Goal: Information Seeking & Learning: Learn about a topic

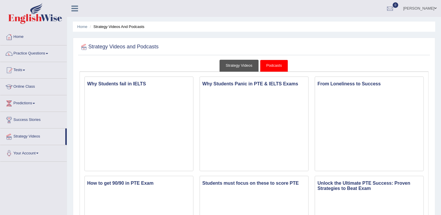
click at [237, 65] on link "Strategy Videos" at bounding box center [238, 66] width 39 height 12
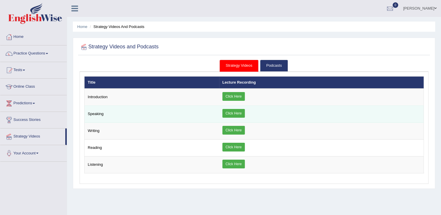
click at [240, 113] on link "Click Here" at bounding box center [233, 113] width 22 height 9
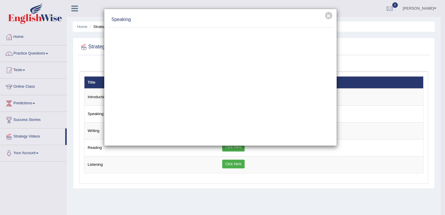
click at [168, 198] on div "× Speaking" at bounding box center [222, 107] width 445 height 215
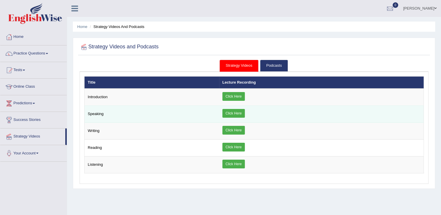
click at [154, 109] on td "Speaking" at bounding box center [152, 114] width 135 height 17
click at [236, 110] on link "Click Here" at bounding box center [233, 113] width 22 height 9
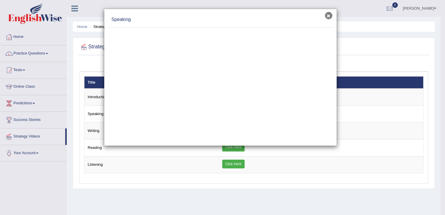
click at [327, 17] on button "×" at bounding box center [328, 15] width 7 height 7
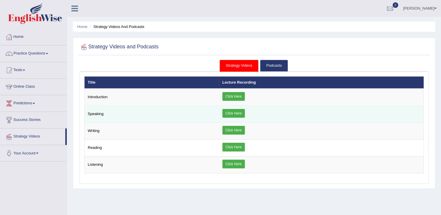
click at [230, 107] on td "Click Here" at bounding box center [321, 114] width 205 height 17
click at [234, 112] on link "Click Here" at bounding box center [233, 113] width 22 height 9
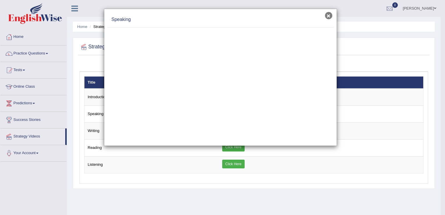
click at [328, 17] on button "×" at bounding box center [328, 15] width 7 height 7
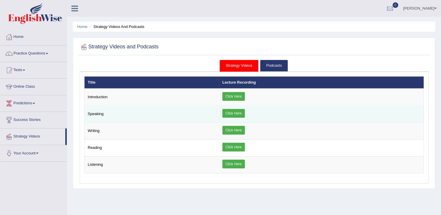
click at [236, 113] on link "Click Here" at bounding box center [233, 113] width 22 height 9
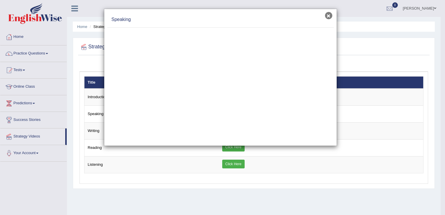
click at [325, 15] on button "×" at bounding box center [328, 15] width 7 height 7
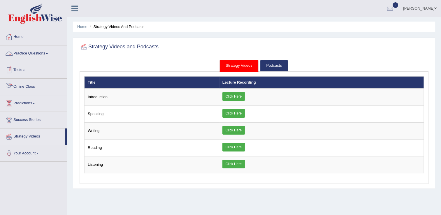
click at [35, 52] on link "Practice Questions" at bounding box center [33, 52] width 66 height 15
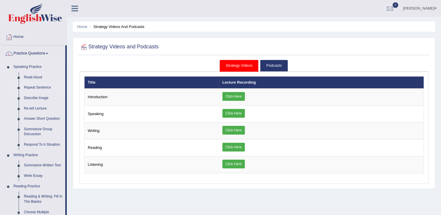
click at [34, 87] on link "Repeat Sentence" at bounding box center [43, 87] width 44 height 10
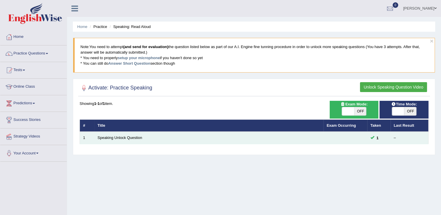
click at [176, 134] on td "Speaking Unlock Question" at bounding box center [208, 138] width 229 height 12
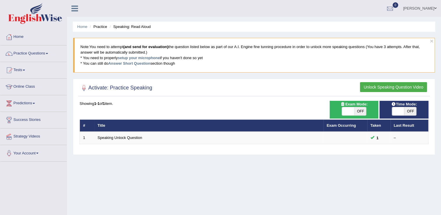
click at [360, 109] on span "OFF" at bounding box center [360, 111] width 12 height 8
checkbox input "true"
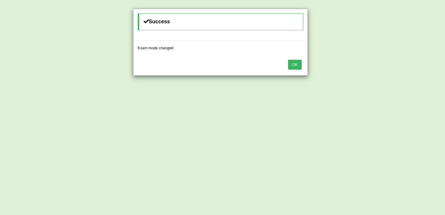
click at [297, 60] on button "OK" at bounding box center [294, 65] width 13 height 10
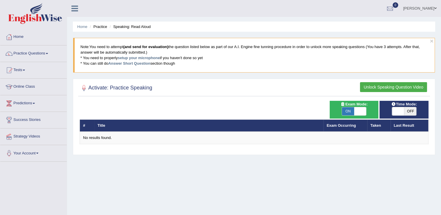
click at [408, 110] on span "OFF" at bounding box center [410, 111] width 12 height 8
checkbox input "true"
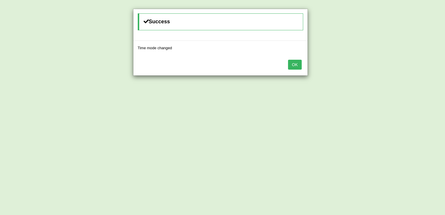
click at [295, 63] on button "OK" at bounding box center [294, 65] width 13 height 10
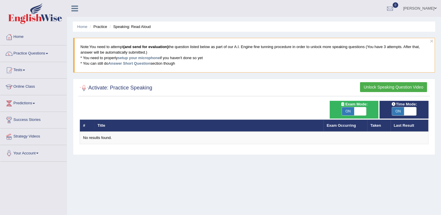
click at [379, 84] on button "Unlock Speaking Question Video" at bounding box center [393, 87] width 67 height 10
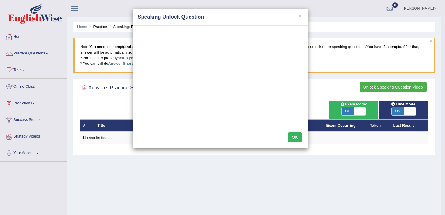
click at [363, 111] on div "× Speaking Unlock Question OK" at bounding box center [222, 107] width 445 height 215
click at [300, 16] on button "×" at bounding box center [299, 16] width 3 height 6
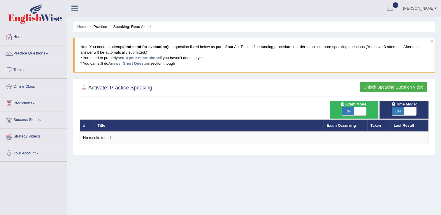
click at [350, 112] on span "ON" at bounding box center [348, 111] width 12 height 8
checkbox input "false"
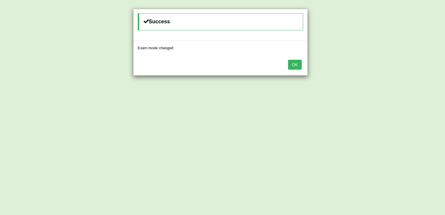
click at [293, 65] on button "OK" at bounding box center [294, 65] width 13 height 10
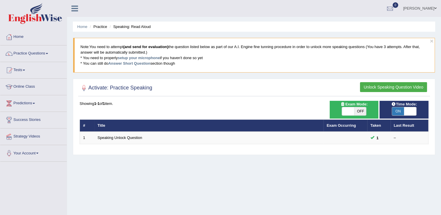
click at [396, 108] on span "ON" at bounding box center [398, 111] width 12 height 8
checkbox input "false"
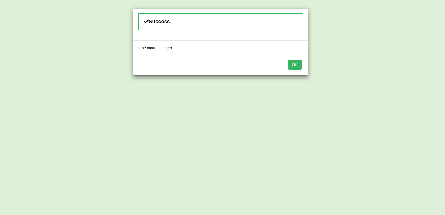
click at [297, 63] on button "OK" at bounding box center [294, 65] width 13 height 10
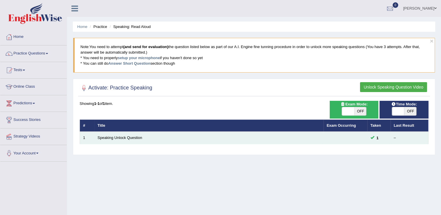
click at [396, 137] on div "–" at bounding box center [409, 138] width 31 height 6
click at [117, 136] on link "Speaking Unlock Question" at bounding box center [120, 138] width 45 height 4
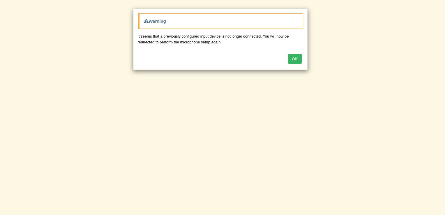
click at [293, 57] on button "OK" at bounding box center [294, 59] width 13 height 10
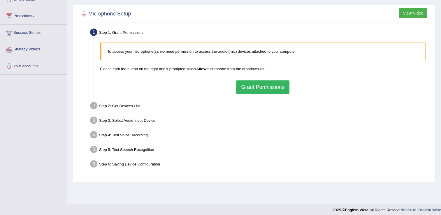
scroll to position [89, 0]
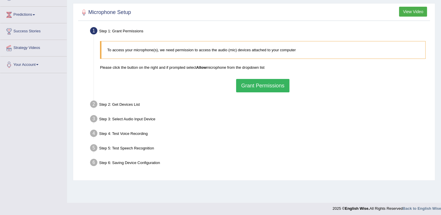
click at [258, 87] on button "Grant Permissions" at bounding box center [262, 85] width 53 height 13
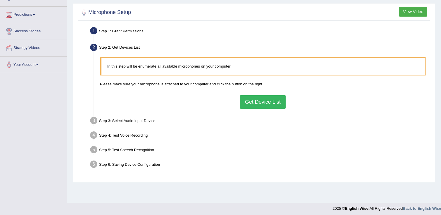
click at [260, 104] on button "Get Device List" at bounding box center [262, 101] width 45 height 13
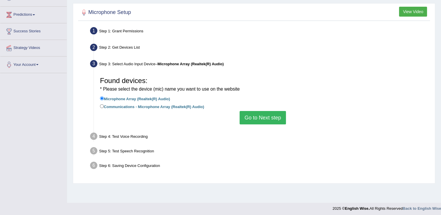
click at [263, 118] on button "Go to Next step" at bounding box center [263, 117] width 46 height 13
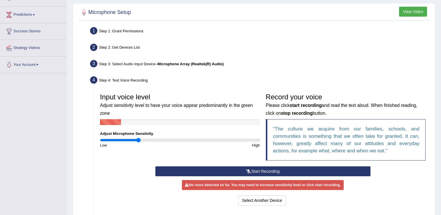
click at [266, 171] on button "Start Recording" at bounding box center [262, 171] width 215 height 10
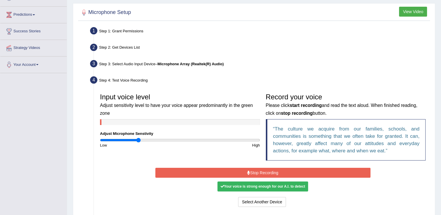
click at [266, 171] on button "Stop Recording" at bounding box center [262, 173] width 215 height 10
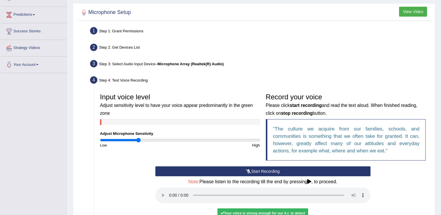
click at [268, 168] on button "Start Recording" at bounding box center [262, 171] width 215 height 10
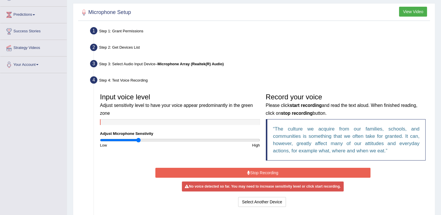
click at [259, 174] on button "Stop Recording" at bounding box center [262, 173] width 215 height 10
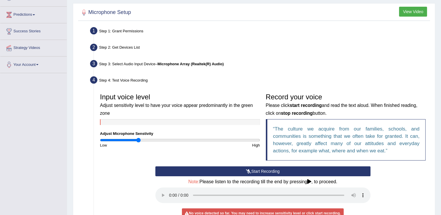
click at [394, 186] on div "Start Recording Stop Recording Note: Please listen to the recording till the en…" at bounding box center [262, 200] width 331 height 69
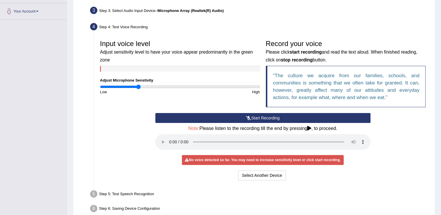
scroll to position [171, 0]
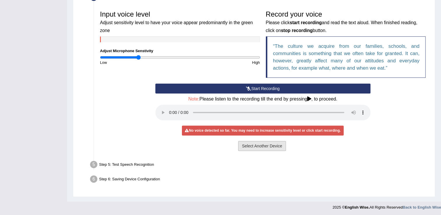
click at [259, 144] on button "Select Another Device" at bounding box center [262, 146] width 48 height 10
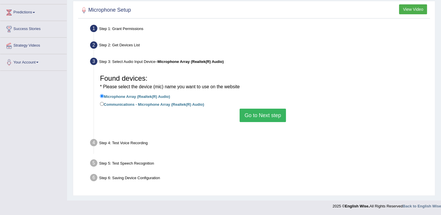
scroll to position [91, 0]
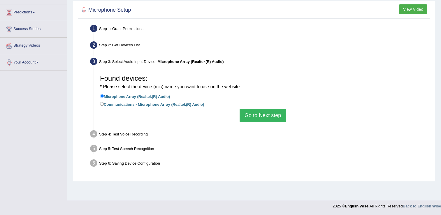
click at [105, 102] on label "Communications - Microphone Array (Realtek(R) Audio)" at bounding box center [152, 104] width 104 height 6
click at [104, 102] on input "Communications - Microphone Array (Realtek(R) Audio)" at bounding box center [102, 104] width 4 height 4
radio input "true"
click at [256, 115] on button "Go to Next step" at bounding box center [263, 115] width 46 height 13
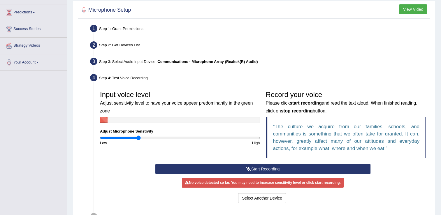
click at [280, 171] on button "Start Recording" at bounding box center [262, 169] width 215 height 10
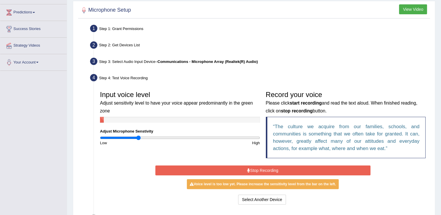
click at [280, 171] on button "Stop Recording" at bounding box center [262, 171] width 215 height 10
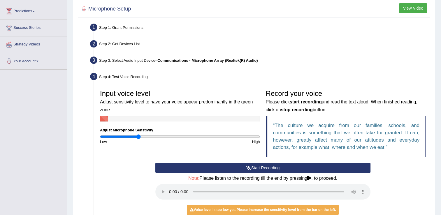
scroll to position [92, 0]
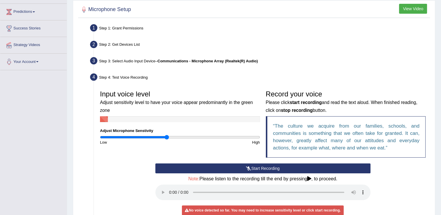
drag, startPoint x: 138, startPoint y: 136, endPoint x: 166, endPoint y: 138, distance: 28.6
click at [166, 138] on input "range" at bounding box center [180, 137] width 160 height 5
click at [263, 168] on button "Start Recording" at bounding box center [262, 169] width 215 height 10
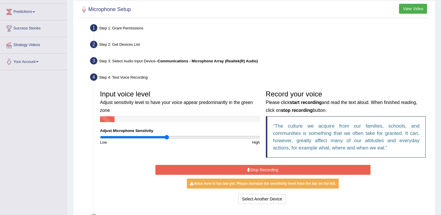
click at [263, 168] on button "Stop Recording" at bounding box center [262, 170] width 215 height 10
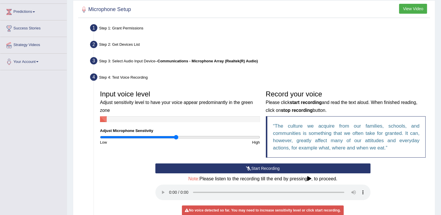
drag, startPoint x: 168, startPoint y: 137, endPoint x: 176, endPoint y: 137, distance: 7.9
type input "0.96"
click at [176, 137] on input "range" at bounding box center [180, 137] width 160 height 5
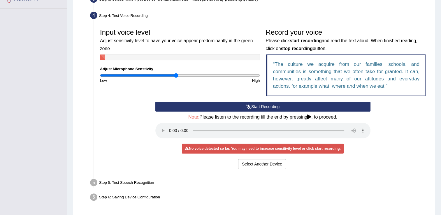
scroll to position [162, 0]
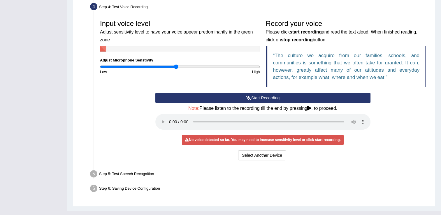
click at [310, 107] on icon at bounding box center [309, 108] width 4 height 5
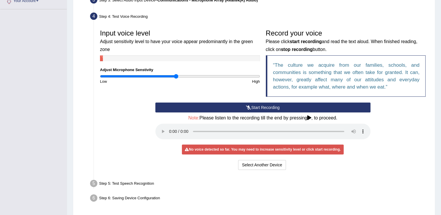
scroll to position [153, 0]
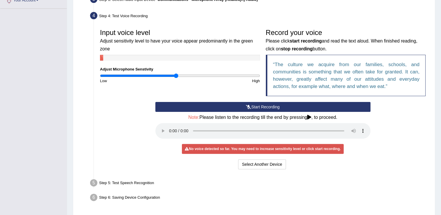
click at [140, 180] on div "Step 5: Test Speech Recognition" at bounding box center [259, 184] width 345 height 13
click at [228, 150] on div "No voice detected so far. You may need to increase sensitivity level or click s…" at bounding box center [262, 149] width 161 height 10
click at [264, 110] on button "Start Recording" at bounding box center [262, 107] width 215 height 10
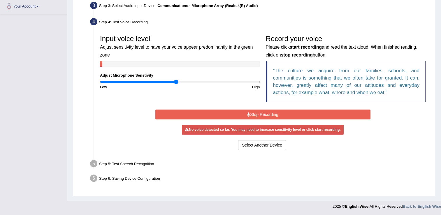
scroll to position [145, 0]
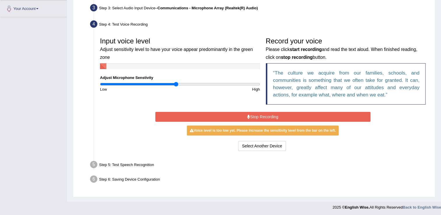
click at [270, 115] on button "Stop Recording" at bounding box center [262, 117] width 215 height 10
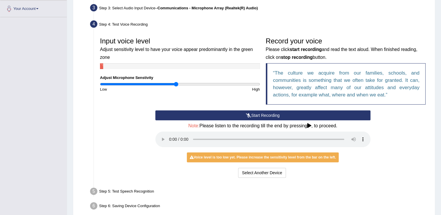
click at [249, 114] on icon at bounding box center [248, 115] width 5 height 4
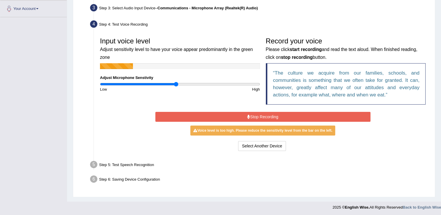
click at [249, 114] on button "Stop Recording" at bounding box center [262, 117] width 215 height 10
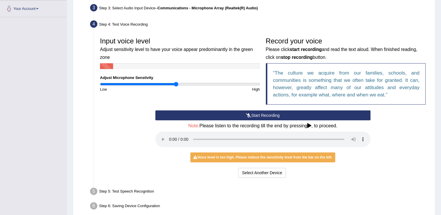
click at [270, 115] on button "Start Recording" at bounding box center [262, 115] width 215 height 10
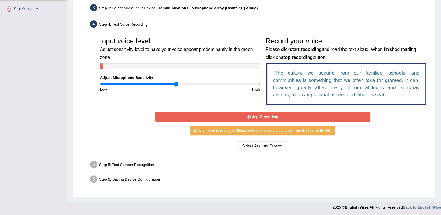
click at [270, 115] on button "Stop Recording" at bounding box center [262, 117] width 215 height 10
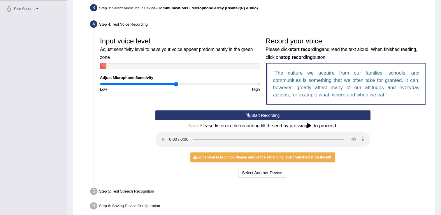
click at [262, 113] on button "Start Recording" at bounding box center [262, 115] width 215 height 10
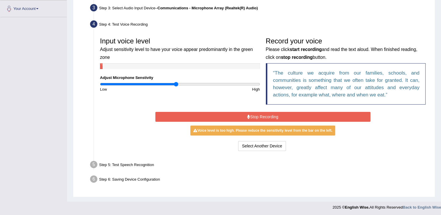
click at [262, 113] on button "Stop Recording" at bounding box center [262, 117] width 215 height 10
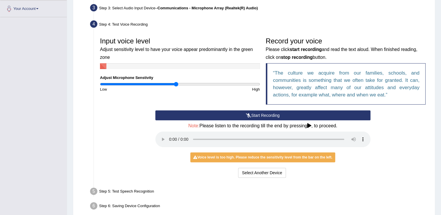
click at [262, 113] on button "Start Recording" at bounding box center [262, 115] width 215 height 10
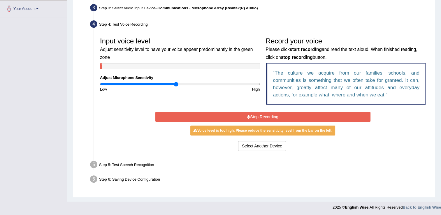
click at [262, 113] on button "Stop Recording" at bounding box center [262, 117] width 215 height 10
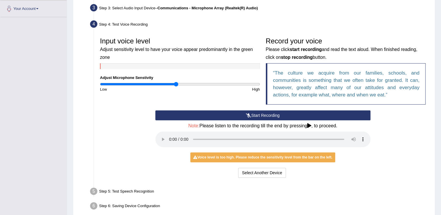
click at [262, 113] on button "Start Recording" at bounding box center [262, 115] width 215 height 10
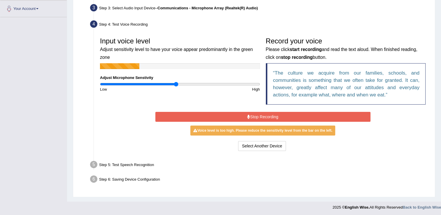
click at [262, 113] on button "Stop Recording" at bounding box center [262, 117] width 215 height 10
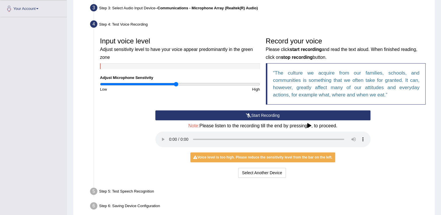
click at [311, 127] on icon at bounding box center [309, 125] width 4 height 5
click at [268, 111] on button "Start Recording" at bounding box center [262, 115] width 215 height 10
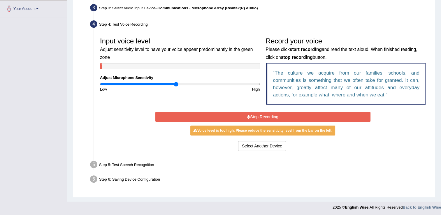
click at [268, 112] on button "Stop Recording" at bounding box center [262, 117] width 215 height 10
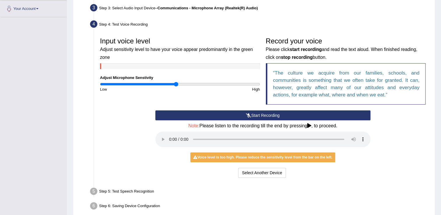
click at [264, 117] on button "Start Recording" at bounding box center [262, 115] width 215 height 10
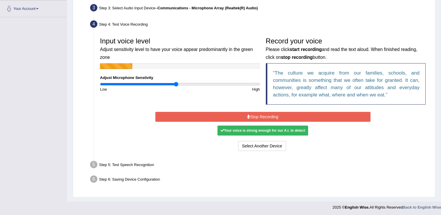
click at [264, 117] on button "Stop Recording" at bounding box center [262, 117] width 215 height 10
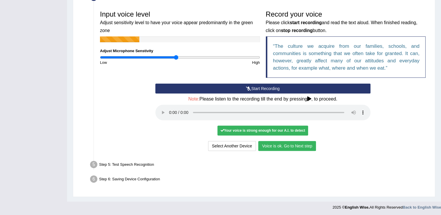
scroll to position [170, 0]
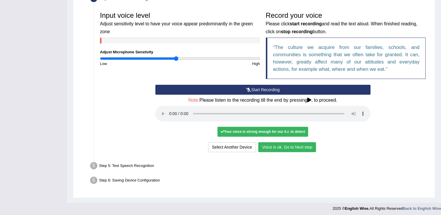
click at [275, 146] on button "Voice is ok. Go to Next step" at bounding box center [287, 147] width 58 height 10
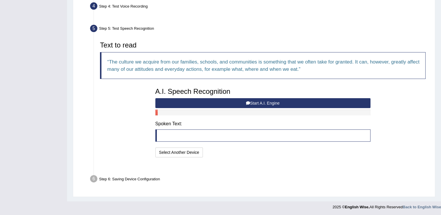
scroll to position [148, 0]
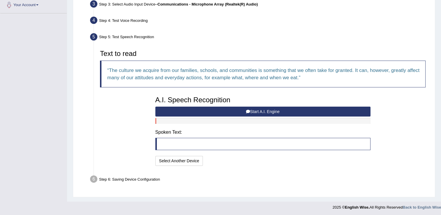
click at [268, 108] on button "Start A.I. Engine" at bounding box center [262, 112] width 215 height 10
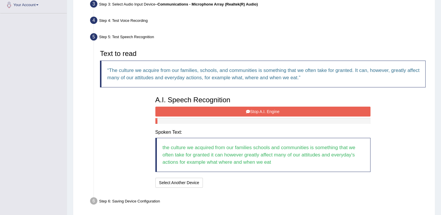
click at [268, 108] on button "Stop A.I. Engine" at bounding box center [262, 112] width 215 height 10
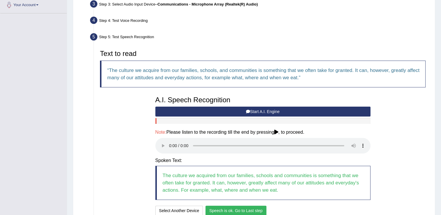
scroll to position [199, 0]
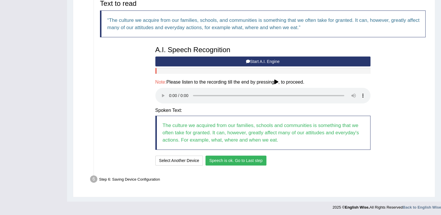
click at [243, 159] on button "Speech is ok. Go to Last step" at bounding box center [236, 161] width 61 height 10
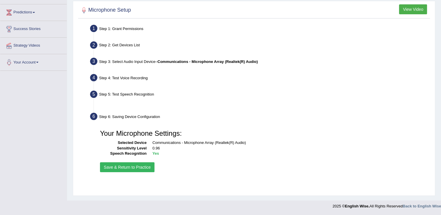
scroll to position [91, 0]
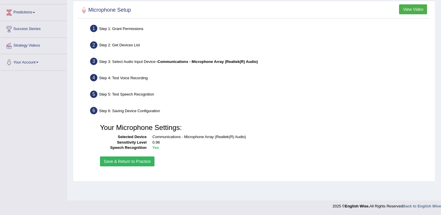
click at [134, 159] on button "Save & Return to Practice" at bounding box center [127, 162] width 55 height 10
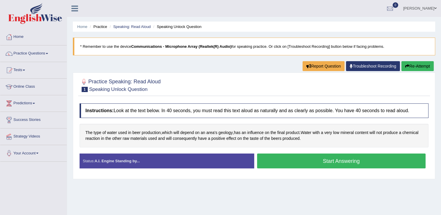
click at [321, 156] on button "Start Answering" at bounding box center [341, 161] width 169 height 15
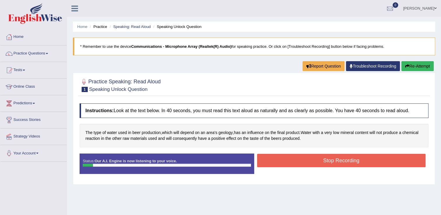
click at [321, 156] on button "Stop Recording" at bounding box center [341, 160] width 169 height 13
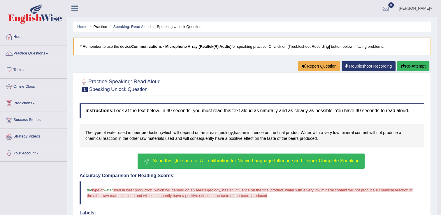
click at [411, 64] on button "Re-Attempt" at bounding box center [413, 66] width 32 height 10
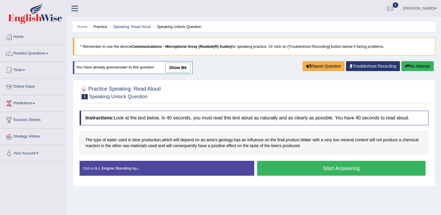
click at [335, 163] on button "Start Answering" at bounding box center [341, 168] width 169 height 15
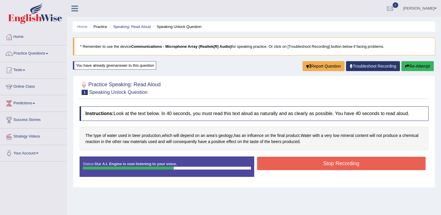
click at [335, 163] on button "Stop Recording" at bounding box center [341, 163] width 169 height 13
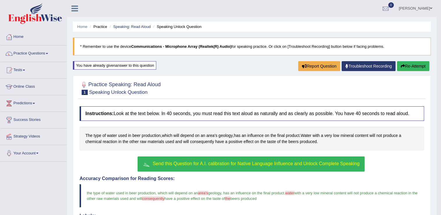
click at [403, 63] on button "Re-Attempt" at bounding box center [413, 66] width 32 height 10
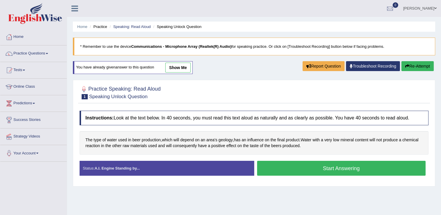
click at [297, 168] on button "Start Answering" at bounding box center [341, 168] width 169 height 15
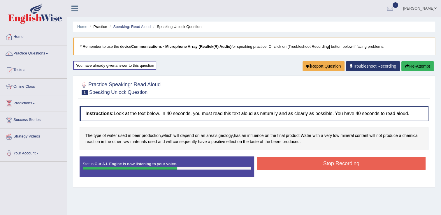
click at [297, 168] on button "Stop Recording" at bounding box center [341, 163] width 169 height 13
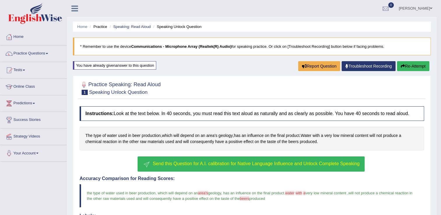
click at [402, 65] on icon "button" at bounding box center [403, 66] width 4 height 4
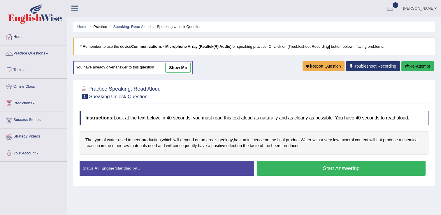
click at [285, 164] on button "Start Answering" at bounding box center [341, 168] width 169 height 15
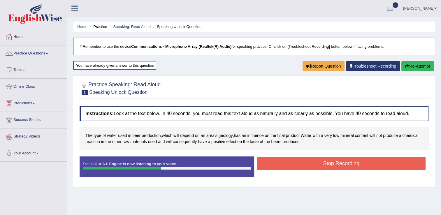
click at [285, 164] on button "Stop Recording" at bounding box center [341, 163] width 169 height 13
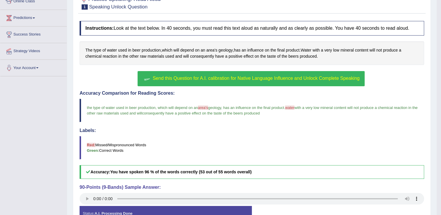
scroll to position [125, 0]
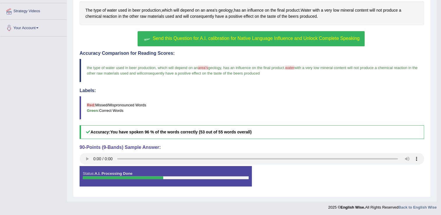
click at [291, 39] on span "Send this Question for A.I. calibration for Native Language Influence and Unloc…" at bounding box center [256, 38] width 207 height 5
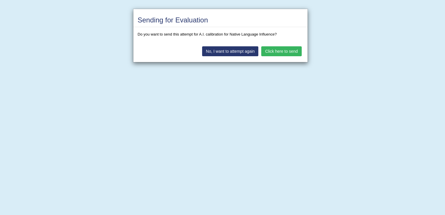
click at [290, 51] on button "Click here to send" at bounding box center [281, 51] width 40 height 10
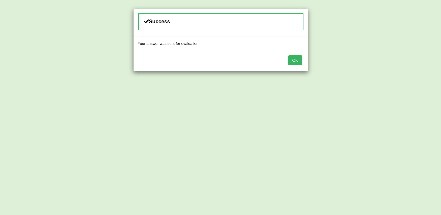
click at [297, 62] on button "OK" at bounding box center [294, 60] width 13 height 10
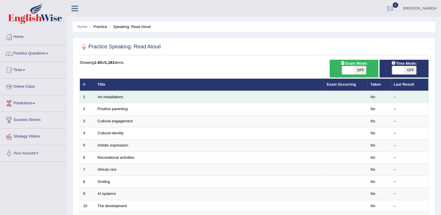
click at [266, 95] on td "Art installations" at bounding box center [208, 97] width 229 height 12
click at [107, 97] on link "Art installations" at bounding box center [111, 97] width 26 height 4
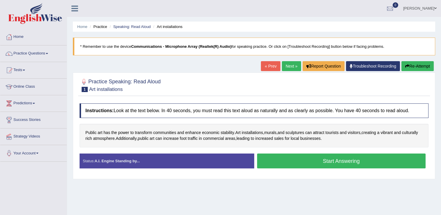
click at [324, 157] on button "Start Answering" at bounding box center [341, 161] width 169 height 15
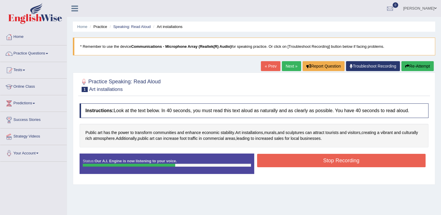
click at [324, 157] on button "Stop Recording" at bounding box center [341, 160] width 169 height 13
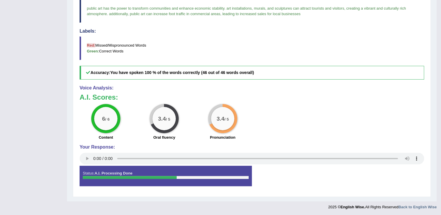
scroll to position [165, 0]
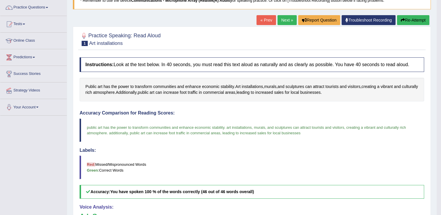
scroll to position [45, 0]
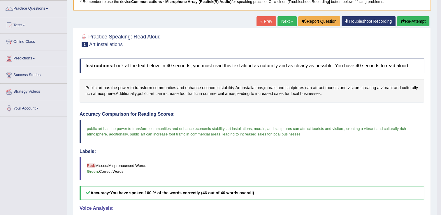
click at [424, 24] on button "Re-Attempt" at bounding box center [413, 21] width 32 height 10
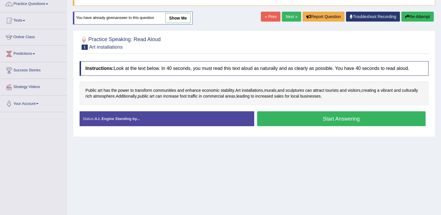
click at [360, 118] on button "Start Answering" at bounding box center [341, 118] width 169 height 15
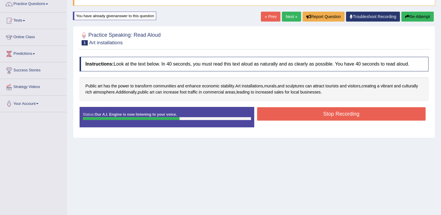
click at [359, 116] on button "Stop Recording" at bounding box center [341, 113] width 169 height 13
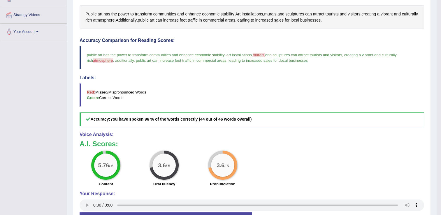
scroll to position [168, 0]
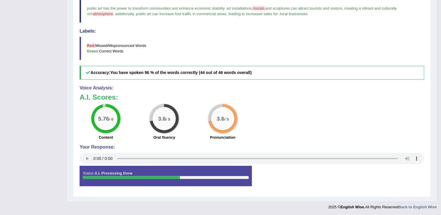
click at [20, 113] on div "Toggle navigation Home Practice Questions Speaking Practice Read Aloud Repeat S…" at bounding box center [218, 22] width 437 height 381
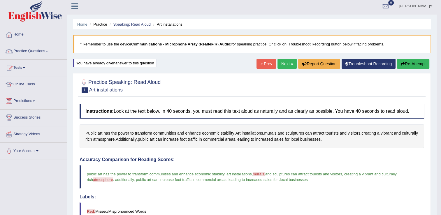
scroll to position [0, 0]
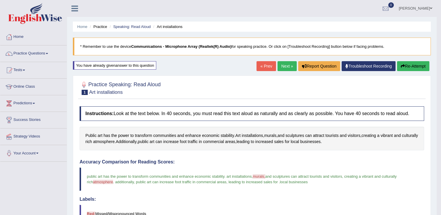
click at [415, 65] on button "Re-Attempt" at bounding box center [413, 66] width 32 height 10
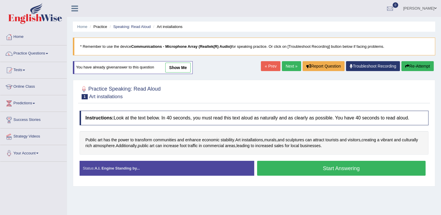
click at [385, 93] on div at bounding box center [254, 92] width 349 height 18
click at [42, 55] on link "Practice Questions" at bounding box center [33, 52] width 66 height 15
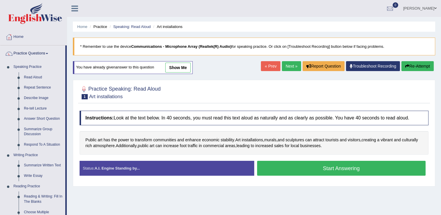
click at [278, 186] on div "Home Practice Speaking: Read Aloud Art installations * Remember to use the devi…" at bounding box center [254, 145] width 374 height 291
click at [213, 72] on div "Home Practice Speaking: Read Aloud Art installations * Remember to use the devi…" at bounding box center [254, 145] width 374 height 291
click at [221, 67] on div "Home Practice Speaking: Read Aloud Art installations * Remember to use the devi…" at bounding box center [254, 145] width 374 height 291
click at [223, 202] on div "Home Practice Speaking: Read Aloud Art installations * Remember to use the devi…" at bounding box center [254, 145] width 374 height 291
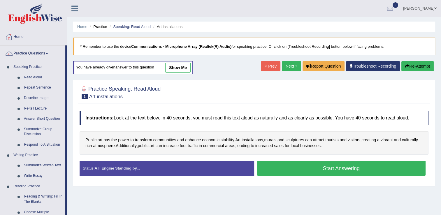
click at [239, 75] on div "Home Practice Speaking: Read Aloud Art installations * Remember to use the devi…" at bounding box center [254, 145] width 374 height 291
click at [238, 91] on div at bounding box center [254, 92] width 349 height 18
click at [236, 71] on div "Home Practice Speaking: Read Aloud Art installations * Remember to use the devi…" at bounding box center [254, 145] width 374 height 291
click at [245, 83] on div at bounding box center [254, 92] width 349 height 18
click at [245, 87] on div at bounding box center [254, 92] width 349 height 18
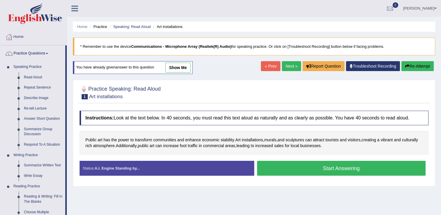
click at [319, 170] on button "Start Answering" at bounding box center [341, 168] width 169 height 15
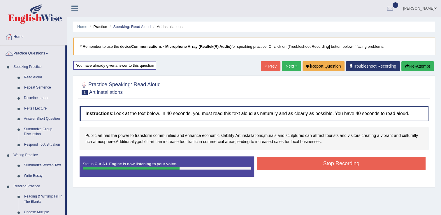
click at [319, 170] on button "Stop Recording" at bounding box center [341, 163] width 169 height 13
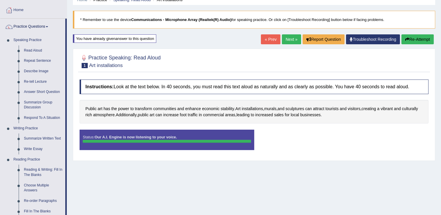
scroll to position [27, 0]
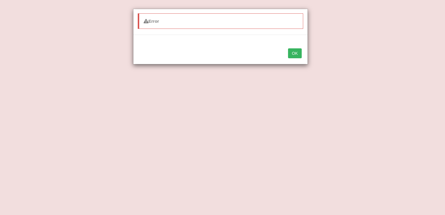
click at [291, 57] on button "OK" at bounding box center [294, 53] width 13 height 10
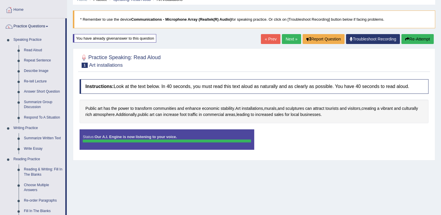
click at [414, 34] on button "Re-Attempt" at bounding box center [417, 39] width 32 height 10
click at [415, 36] on button "Re-Attempt" at bounding box center [417, 39] width 32 height 10
click at [415, 41] on button "Re-Attempt" at bounding box center [417, 39] width 32 height 10
click at [305, 181] on div "Home Practice Speaking: Read Aloud Art installations * Remember to use the devi…" at bounding box center [254, 118] width 374 height 291
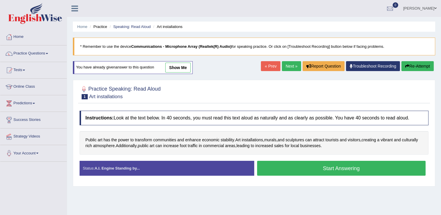
click at [355, 168] on button "Start Answering" at bounding box center [341, 168] width 169 height 15
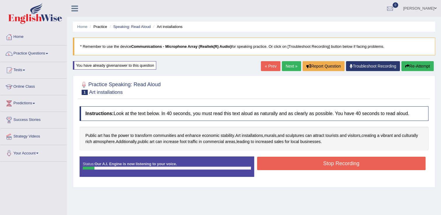
click at [329, 154] on div "Instructions: Look at the text below. In 40 seconds, you must read this text al…" at bounding box center [254, 143] width 352 height 81
click at [410, 65] on button "Re-Attempt" at bounding box center [417, 66] width 32 height 10
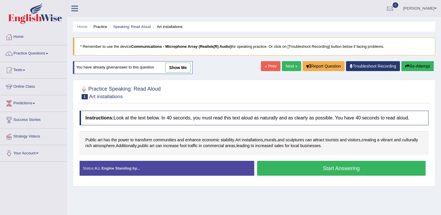
click at [335, 165] on button "Start Answering" at bounding box center [341, 168] width 169 height 15
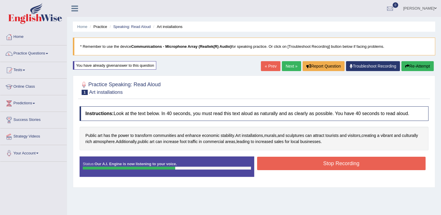
click at [335, 165] on button "Stop Recording" at bounding box center [341, 163] width 169 height 13
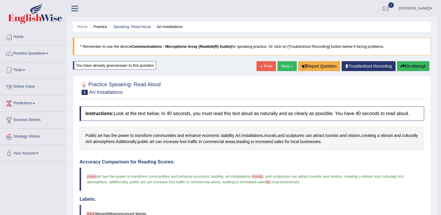
click at [288, 68] on link "Next »" at bounding box center [286, 66] width 19 height 10
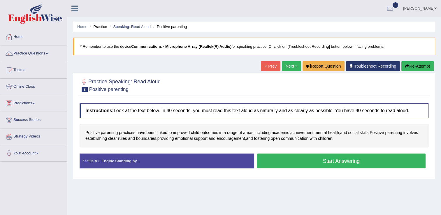
click at [368, 64] on link "Troubleshoot Recording" at bounding box center [373, 66] width 54 height 10
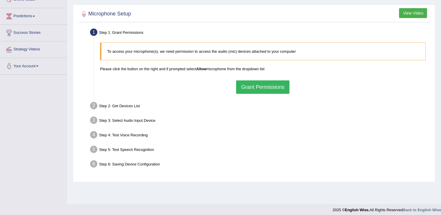
scroll to position [91, 0]
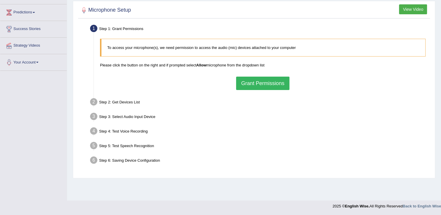
click at [266, 81] on button "Grant Permissions" at bounding box center [262, 83] width 53 height 13
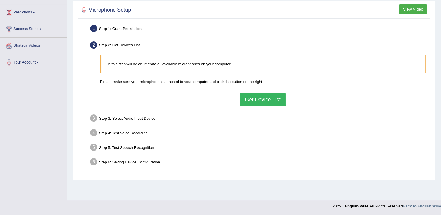
click at [252, 94] on button "Get Device List" at bounding box center [262, 99] width 45 height 13
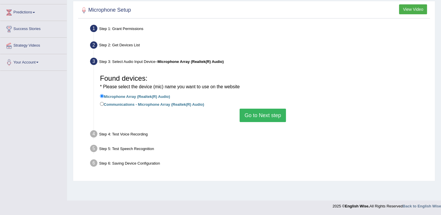
click at [252, 113] on button "Go to Next step" at bounding box center [263, 115] width 46 height 13
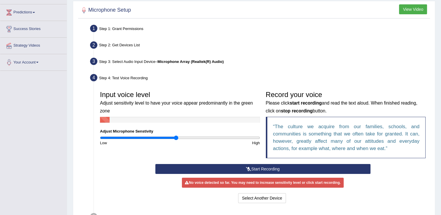
click at [277, 165] on button "Start Recording" at bounding box center [262, 169] width 215 height 10
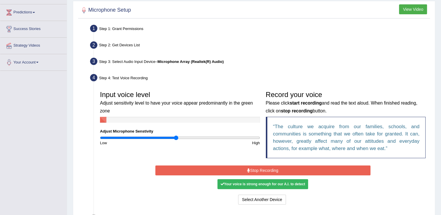
click at [277, 166] on button "Stop Recording" at bounding box center [262, 171] width 215 height 10
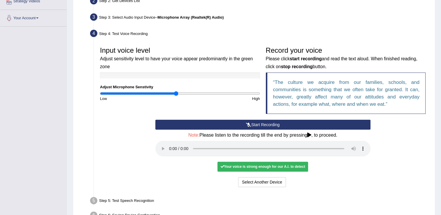
scroll to position [166, 0]
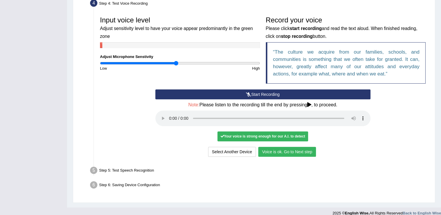
click at [177, 61] on input "range" at bounding box center [180, 63] width 160 height 5
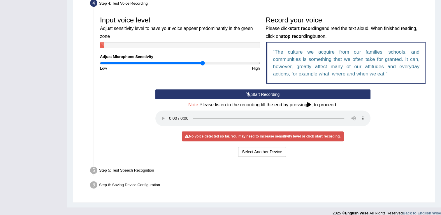
drag, startPoint x: 175, startPoint y: 62, endPoint x: 203, endPoint y: 64, distance: 28.3
click at [203, 64] on input "range" at bounding box center [180, 63] width 160 height 5
click at [286, 94] on button "Start Recording" at bounding box center [262, 94] width 215 height 10
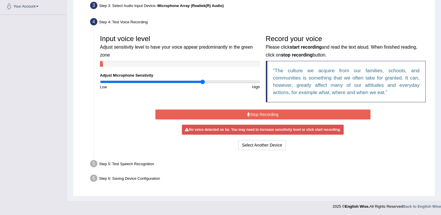
scroll to position [145, 0]
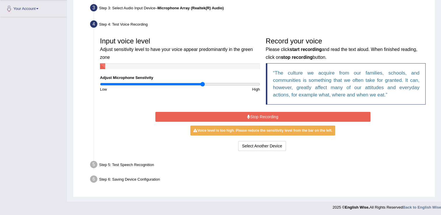
click at [274, 113] on button "Stop Recording" at bounding box center [262, 117] width 215 height 10
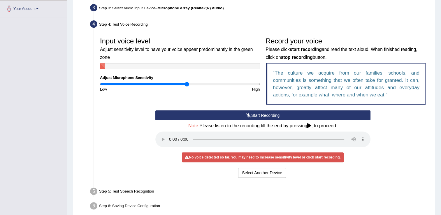
drag, startPoint x: 203, startPoint y: 82, endPoint x: 187, endPoint y: 82, distance: 16.0
type input "1.1"
click at [187, 82] on input "range" at bounding box center [180, 84] width 160 height 5
click at [257, 112] on button "Start Recording" at bounding box center [262, 115] width 215 height 10
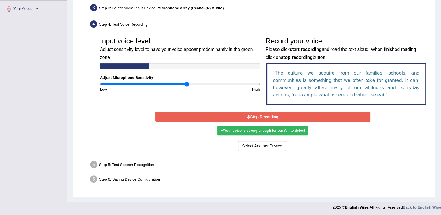
click at [257, 112] on button "Stop Recording" at bounding box center [262, 117] width 215 height 10
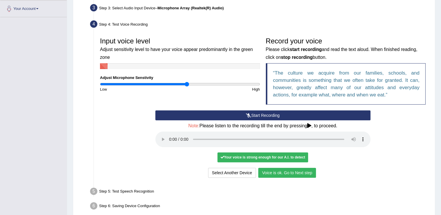
click at [303, 173] on button "Voice is ok. Go to Next step" at bounding box center [287, 173] width 58 height 10
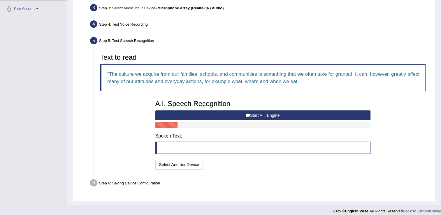
click at [270, 117] on button "Start A.I. Engine" at bounding box center [262, 115] width 215 height 10
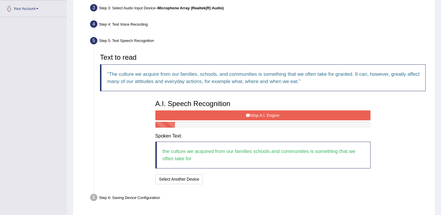
click at [270, 117] on button "Stop A.I. Engine" at bounding box center [262, 115] width 215 height 10
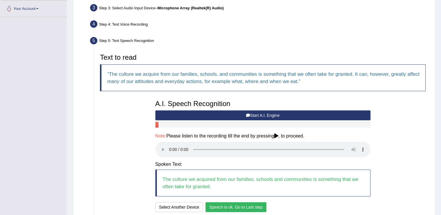
click at [241, 208] on button "Speech is ok. Go to Last step" at bounding box center [236, 207] width 61 height 10
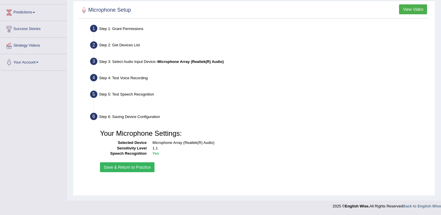
scroll to position [91, 0]
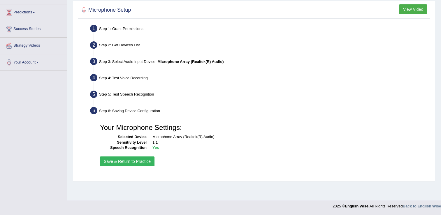
click at [121, 160] on button "Save & Return to Practice" at bounding box center [127, 162] width 55 height 10
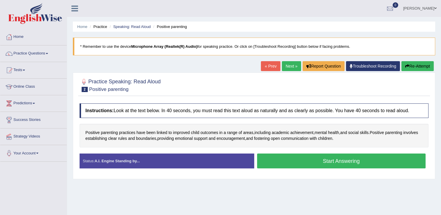
click at [312, 161] on button "Start Answering" at bounding box center [341, 161] width 169 height 15
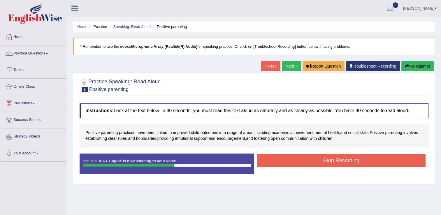
click at [312, 161] on button "Stop Recording" at bounding box center [341, 160] width 169 height 13
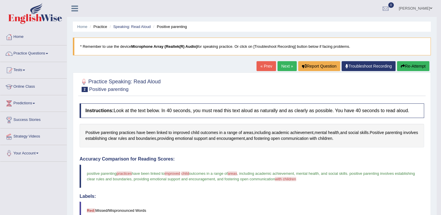
click at [410, 69] on button "Re-Attempt" at bounding box center [413, 66] width 32 height 10
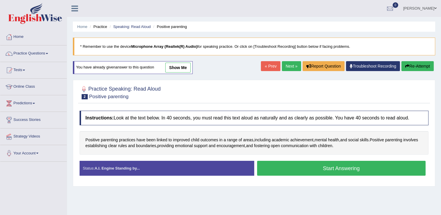
click at [324, 164] on button "Start Answering" at bounding box center [341, 168] width 169 height 15
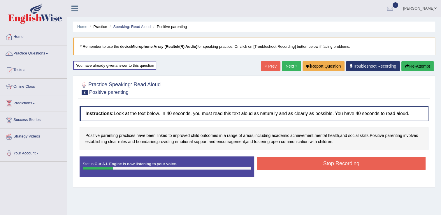
click at [420, 64] on button "Re-Attempt" at bounding box center [417, 66] width 32 height 10
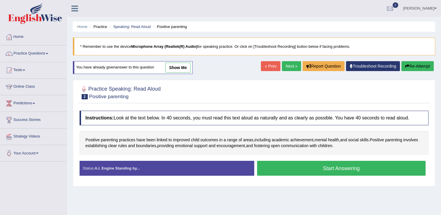
click at [338, 164] on button "Start Answering" at bounding box center [341, 168] width 169 height 15
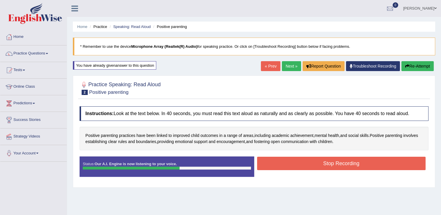
click at [338, 164] on button "Stop Recording" at bounding box center [341, 163] width 169 height 13
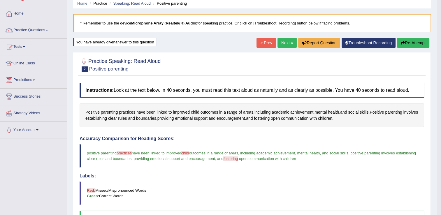
scroll to position [22, 0]
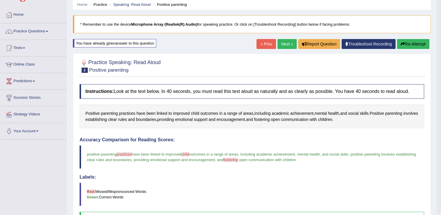
click at [412, 43] on button "Re-Attempt" at bounding box center [413, 44] width 32 height 10
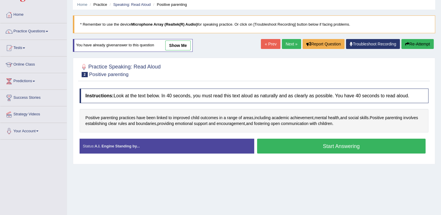
click at [340, 140] on button "Start Answering" at bounding box center [341, 146] width 169 height 15
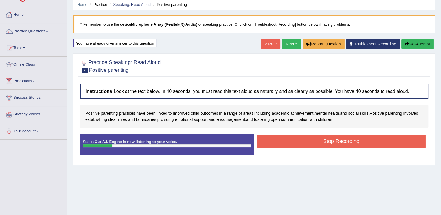
click at [419, 43] on button "Re-Attempt" at bounding box center [417, 44] width 32 height 10
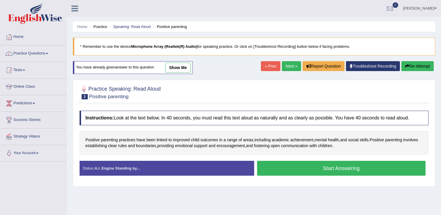
scroll to position [22, 0]
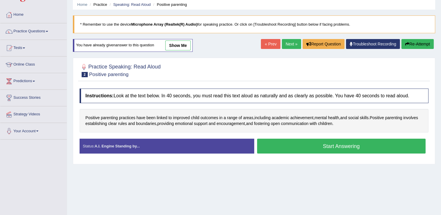
click at [340, 140] on button "Start Answering" at bounding box center [341, 146] width 169 height 15
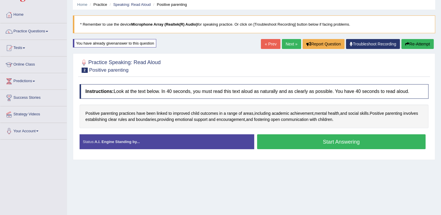
scroll to position [0, 0]
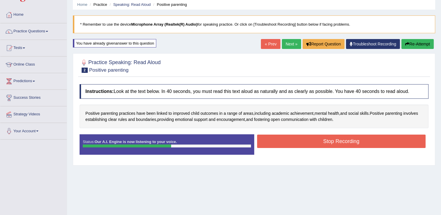
click at [340, 140] on button "Stop Recording" at bounding box center [341, 141] width 169 height 13
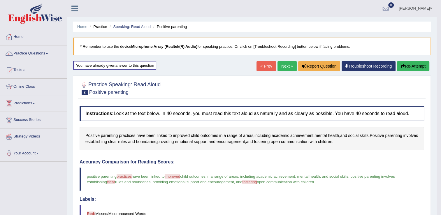
click at [280, 64] on link "Next »" at bounding box center [286, 66] width 19 height 10
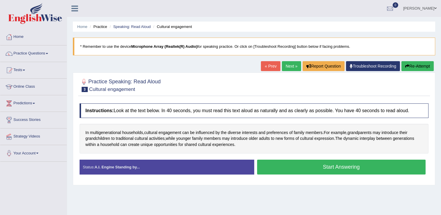
click at [303, 169] on button "Start Answering" at bounding box center [341, 167] width 169 height 15
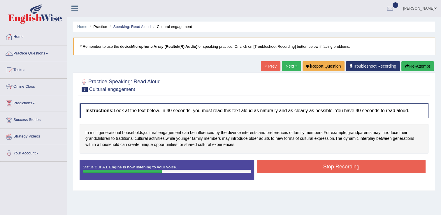
click at [423, 67] on button "Re-Attempt" at bounding box center [417, 66] width 32 height 10
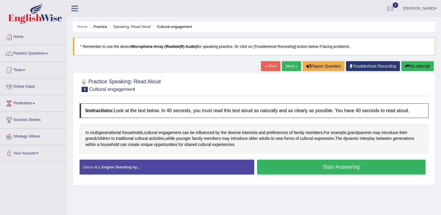
click at [340, 164] on button "Start Answering" at bounding box center [341, 167] width 169 height 15
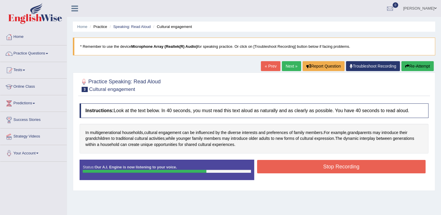
click at [340, 164] on button "Stop Recording" at bounding box center [341, 166] width 169 height 13
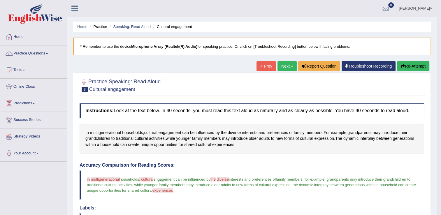
click at [282, 62] on link "Next »" at bounding box center [286, 66] width 19 height 10
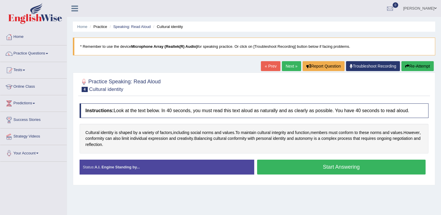
click at [318, 171] on button "Start Answering" at bounding box center [341, 167] width 169 height 15
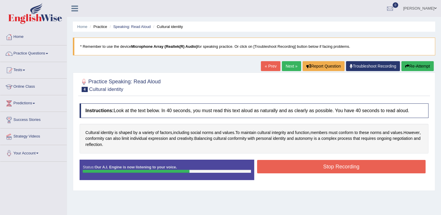
click at [318, 171] on button "Stop Recording" at bounding box center [341, 166] width 169 height 13
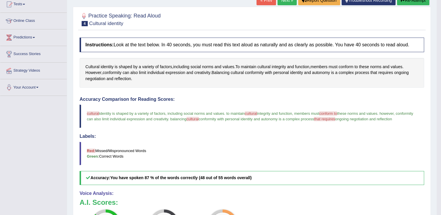
scroll to position [28, 0]
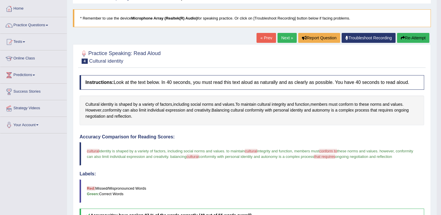
click at [284, 38] on link "Next »" at bounding box center [286, 38] width 19 height 10
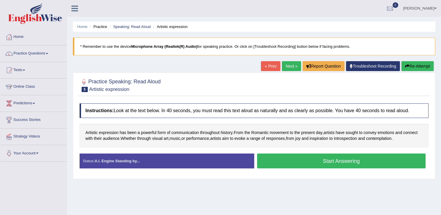
click at [333, 161] on button "Start Answering" at bounding box center [341, 161] width 169 height 15
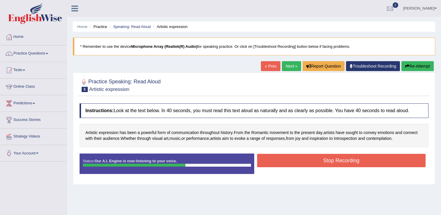
click at [416, 67] on button "Re-Attempt" at bounding box center [417, 66] width 32 height 10
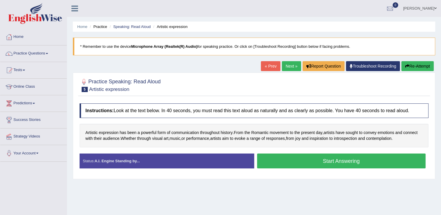
click at [324, 157] on button "Start Answering" at bounding box center [341, 161] width 169 height 15
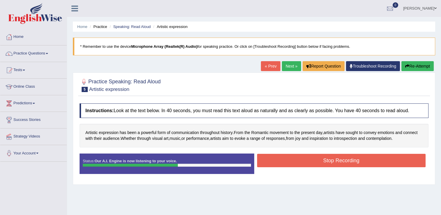
click at [324, 157] on button "Stop Recording" at bounding box center [341, 160] width 169 height 13
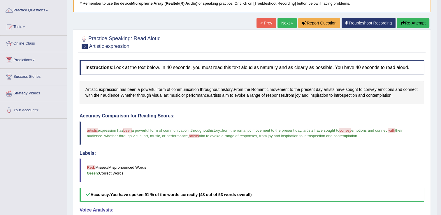
scroll to position [40, 0]
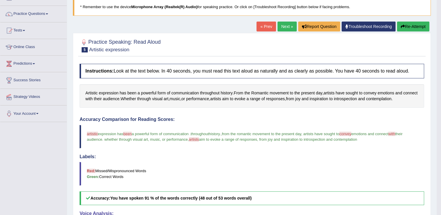
click at [283, 24] on link "Next »" at bounding box center [286, 27] width 19 height 10
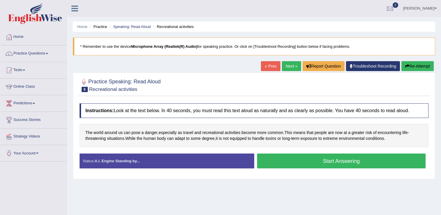
click at [325, 163] on button "Start Answering" at bounding box center [341, 161] width 169 height 15
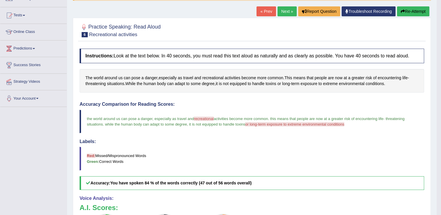
scroll to position [54, 0]
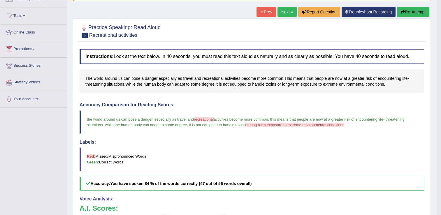
click at [286, 13] on link "Next »" at bounding box center [286, 12] width 19 height 10
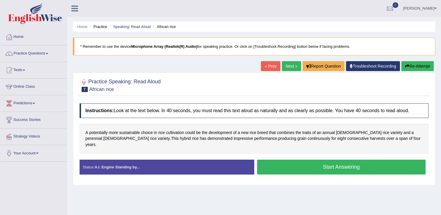
click at [363, 160] on button "Start Answering" at bounding box center [341, 167] width 169 height 15
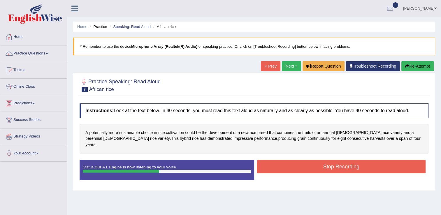
click at [419, 65] on button "Re-Attempt" at bounding box center [417, 66] width 32 height 10
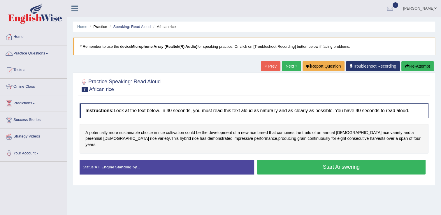
click at [329, 160] on button "Start Answering" at bounding box center [341, 167] width 169 height 15
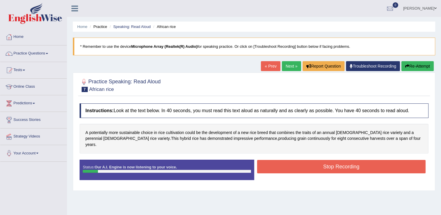
click at [416, 69] on button "Re-Attempt" at bounding box center [417, 66] width 32 height 10
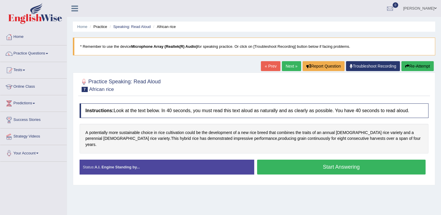
click at [371, 161] on button "Start Answering" at bounding box center [341, 167] width 169 height 15
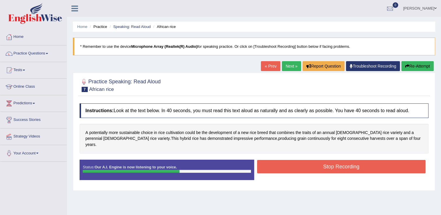
click at [371, 161] on button "Stop Recording" at bounding box center [341, 166] width 169 height 13
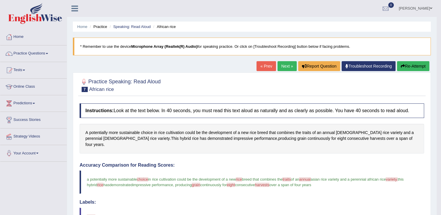
click at [287, 66] on link "Next »" at bounding box center [286, 66] width 19 height 10
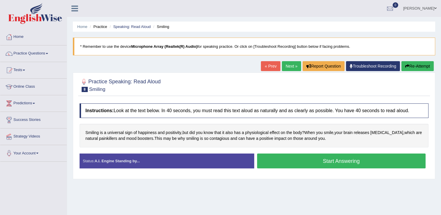
click at [355, 160] on button "Start Answering" at bounding box center [341, 161] width 169 height 15
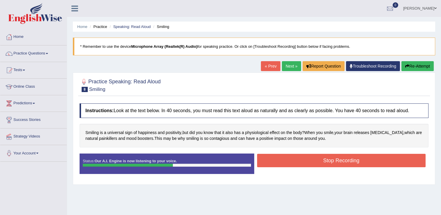
click at [355, 160] on button "Stop Recording" at bounding box center [341, 160] width 169 height 13
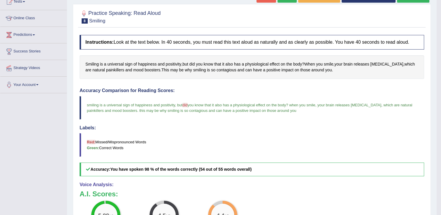
scroll to position [134, 0]
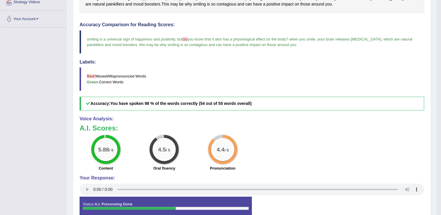
click at [366, 168] on div "5.88 / 6 Content 4.5 / 5 Oral fluency 4.4 / 5 Pronunciation" at bounding box center [252, 154] width 350 height 38
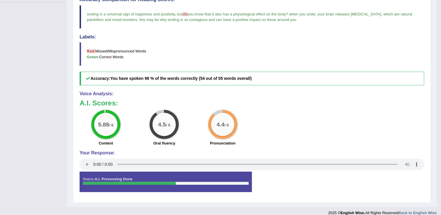
scroll to position [0, 0]
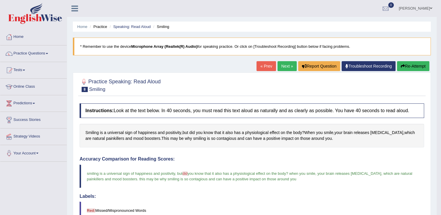
click at [342, 18] on div "Home Practice Speaking: Read Aloud Smiling * Remember to use the device Microph…" at bounding box center [252, 183] width 370 height 367
click at [289, 11] on ul "Alma Rasool Toggle navigation Username: alma_parramatta Access Type: Online Sub…" at bounding box center [307, 8] width 259 height 17
click at [284, 64] on link "Next »" at bounding box center [286, 66] width 19 height 10
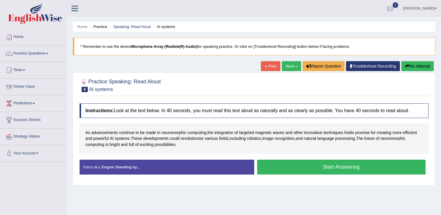
click at [404, 90] on div at bounding box center [254, 85] width 349 height 18
click at [372, 166] on button "Start Answering" at bounding box center [341, 167] width 169 height 15
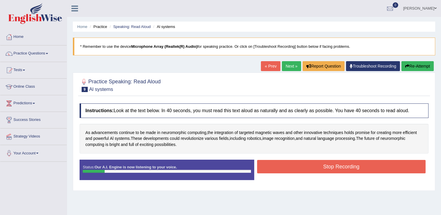
click at [414, 64] on button "Re-Attempt" at bounding box center [417, 66] width 32 height 10
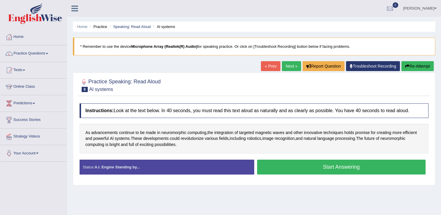
click at [331, 167] on button "Start Answering" at bounding box center [341, 167] width 169 height 15
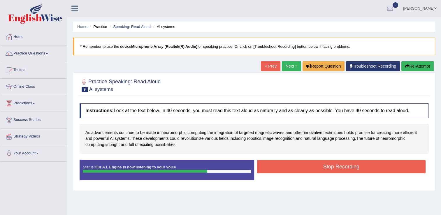
click at [331, 167] on button "Stop Recording" at bounding box center [341, 166] width 169 height 13
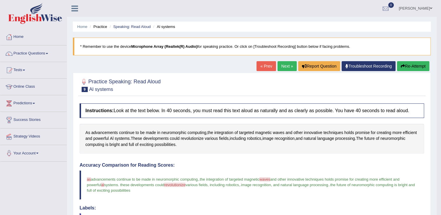
click at [407, 65] on button "Re-Attempt" at bounding box center [413, 66] width 32 height 10
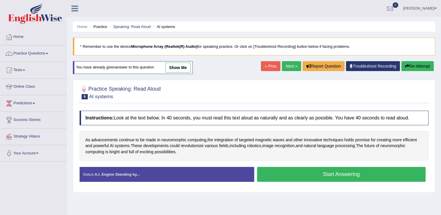
click at [383, 172] on button "Start Answering" at bounding box center [341, 174] width 169 height 15
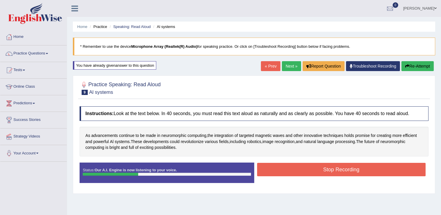
drag, startPoint x: 407, startPoint y: 60, endPoint x: 410, endPoint y: 68, distance: 8.8
click at [410, 68] on div "Home Practice Speaking: Read Aloud Al systems * Remember to use the device Micr…" at bounding box center [254, 145] width 374 height 291
click at [410, 68] on button "Re-Attempt" at bounding box center [417, 66] width 32 height 10
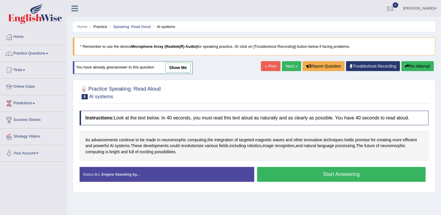
click at [349, 178] on button "Start Answering" at bounding box center [341, 174] width 169 height 15
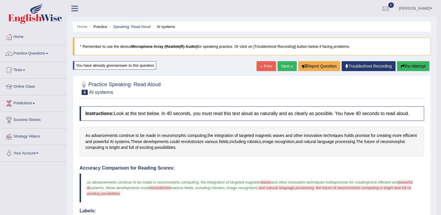
click at [402, 62] on button "Re-Attempt" at bounding box center [413, 66] width 32 height 10
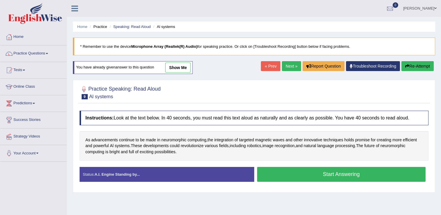
click at [348, 174] on button "Start Answering" at bounding box center [341, 174] width 169 height 15
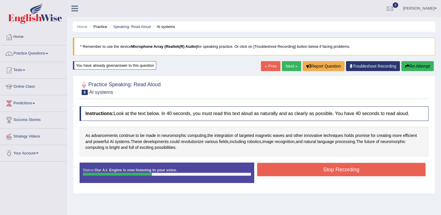
click at [290, 66] on link "Next »" at bounding box center [291, 66] width 19 height 10
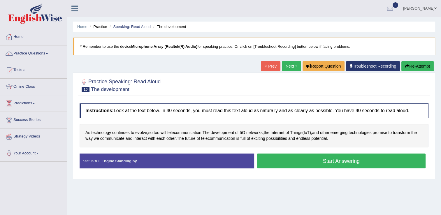
click at [314, 161] on button "Start Answering" at bounding box center [341, 161] width 169 height 15
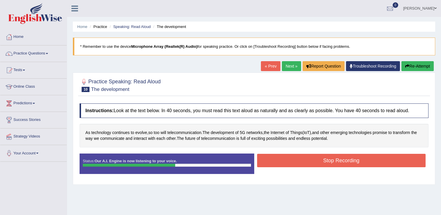
click at [319, 156] on button "Stop Recording" at bounding box center [341, 160] width 169 height 13
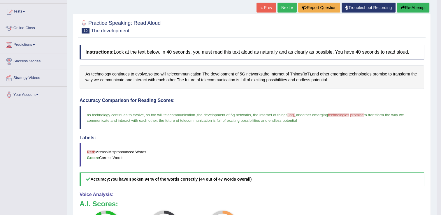
scroll to position [20, 0]
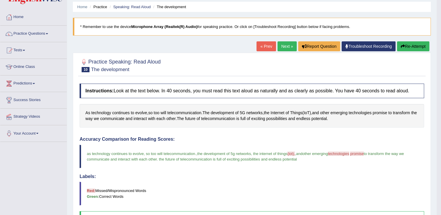
click at [278, 46] on link "Next »" at bounding box center [286, 46] width 19 height 10
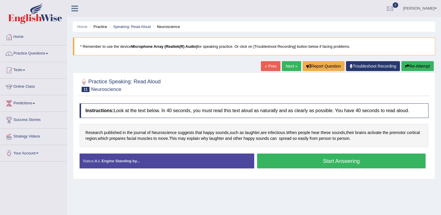
click at [323, 159] on button "Start Answering" at bounding box center [341, 161] width 169 height 15
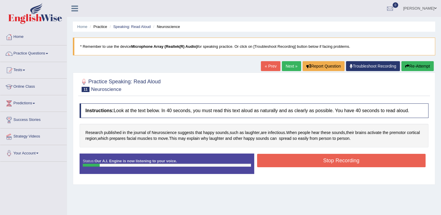
click at [416, 65] on button "Re-Attempt" at bounding box center [417, 66] width 32 height 10
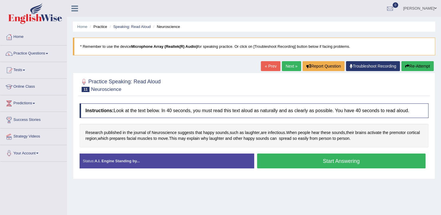
click at [320, 161] on button "Start Answering" at bounding box center [341, 161] width 169 height 15
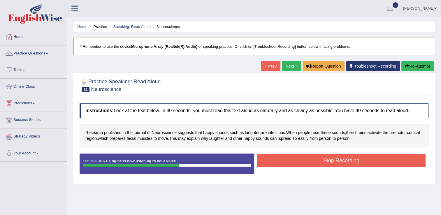
click at [320, 161] on button "Stop Recording" at bounding box center [341, 160] width 169 height 13
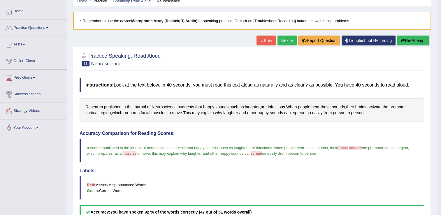
scroll to position [23, 0]
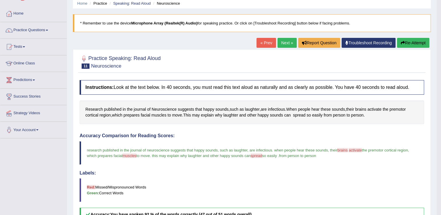
click at [282, 166] on div "Accuracy Comparison for Reading Scores: research published in the journal of ne…" at bounding box center [252, 177] width 345 height 88
click at [415, 42] on button "Re-Attempt" at bounding box center [413, 43] width 32 height 10
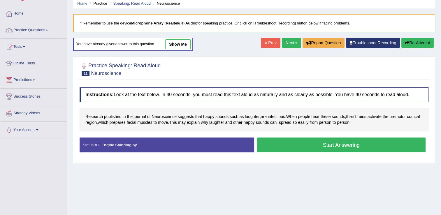
click at [340, 146] on button "Start Answering" at bounding box center [341, 145] width 169 height 15
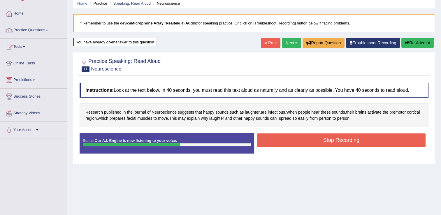
click at [345, 142] on button "Stop Recording" at bounding box center [341, 140] width 169 height 13
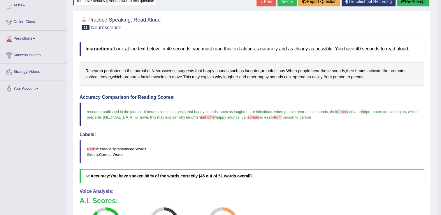
scroll to position [28, 0]
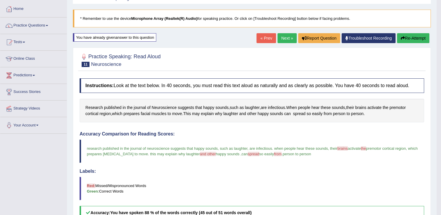
click at [291, 37] on link "Next »" at bounding box center [286, 38] width 19 height 10
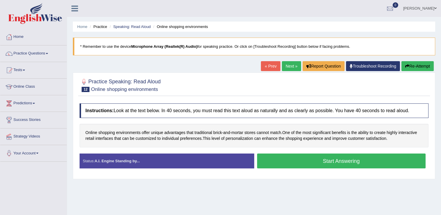
click at [358, 161] on button "Start Answering" at bounding box center [341, 161] width 169 height 15
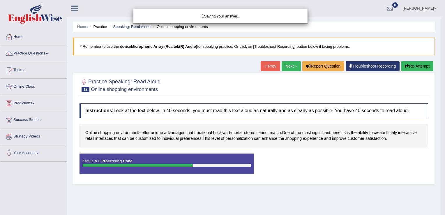
click at [357, 156] on div "Saving your answer..." at bounding box center [222, 107] width 445 height 215
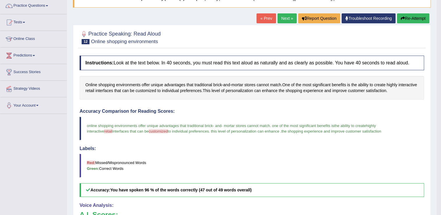
scroll to position [45, 0]
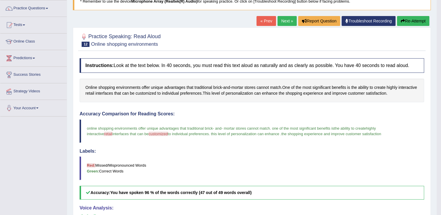
click at [287, 20] on link "Next »" at bounding box center [286, 21] width 19 height 10
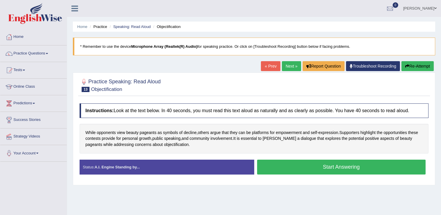
click at [329, 171] on button "Start Answering" at bounding box center [341, 167] width 169 height 15
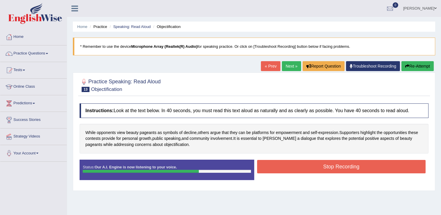
click at [326, 165] on button "Stop Recording" at bounding box center [341, 166] width 169 height 13
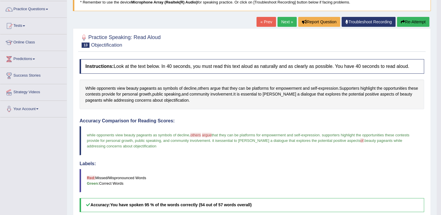
scroll to position [45, 0]
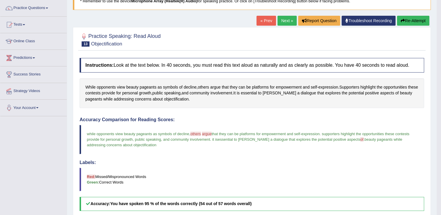
click at [405, 23] on button "Re-Attempt" at bounding box center [413, 21] width 32 height 10
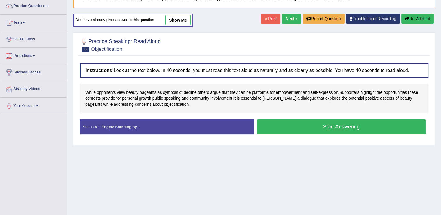
click at [338, 126] on button "Start Answering" at bounding box center [341, 127] width 169 height 15
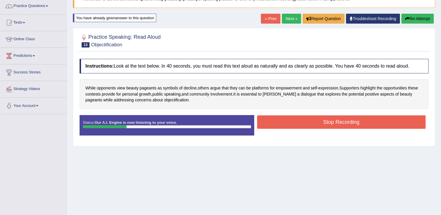
click at [411, 21] on button "Re-Attempt" at bounding box center [417, 19] width 32 height 10
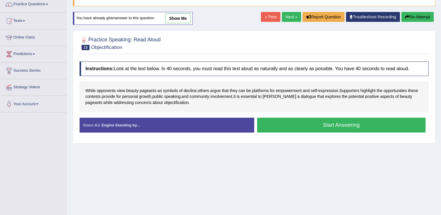
click at [392, 124] on button "Start Answering" at bounding box center [341, 125] width 169 height 15
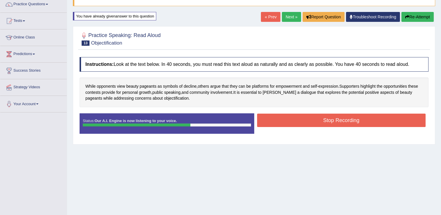
click at [389, 122] on button "Stop Recording" at bounding box center [341, 120] width 169 height 13
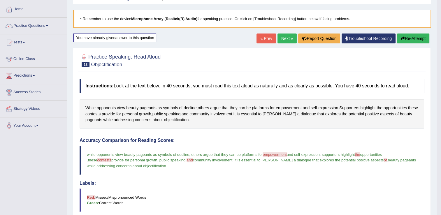
scroll to position [29, 0]
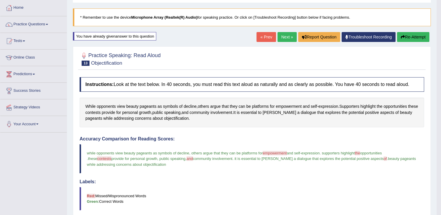
drag, startPoint x: 87, startPoint y: 106, endPoint x: 193, endPoint y: 117, distance: 107.3
click at [193, 117] on div "While opponents view beauty pageants as symbols of decline , others argue that …" at bounding box center [252, 113] width 345 height 30
drag, startPoint x: 193, startPoint y: 117, endPoint x: 89, endPoint y: 105, distance: 105.4
click at [89, 105] on div "While opponents view beauty pageants as symbols of decline , others argue that …" at bounding box center [252, 113] width 345 height 30
drag, startPoint x: 89, startPoint y: 105, endPoint x: 220, endPoint y: 113, distance: 132.0
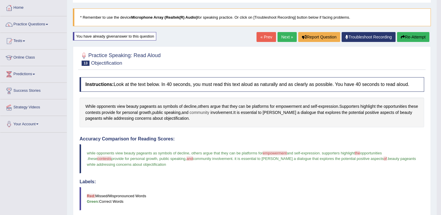
click at [220, 113] on div "While opponents view beauty pageants as symbols of decline , others argue that …" at bounding box center [252, 113] width 345 height 30
click at [401, 38] on icon "button" at bounding box center [403, 37] width 4 height 4
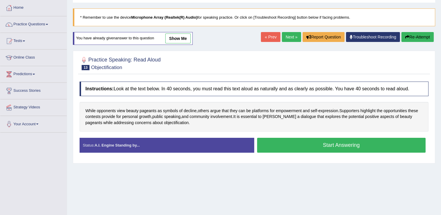
click at [335, 64] on div at bounding box center [254, 63] width 349 height 18
